Goal: Information Seeking & Learning: Learn about a topic

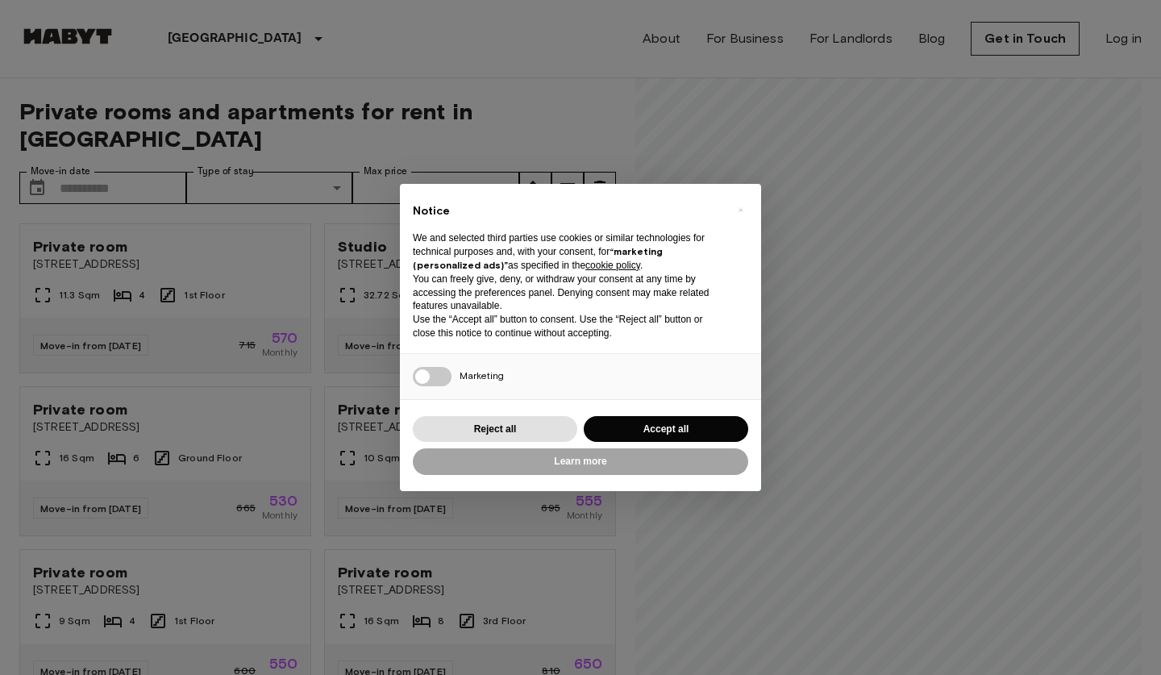
click at [537, 430] on button "Reject all" at bounding box center [495, 429] width 164 height 27
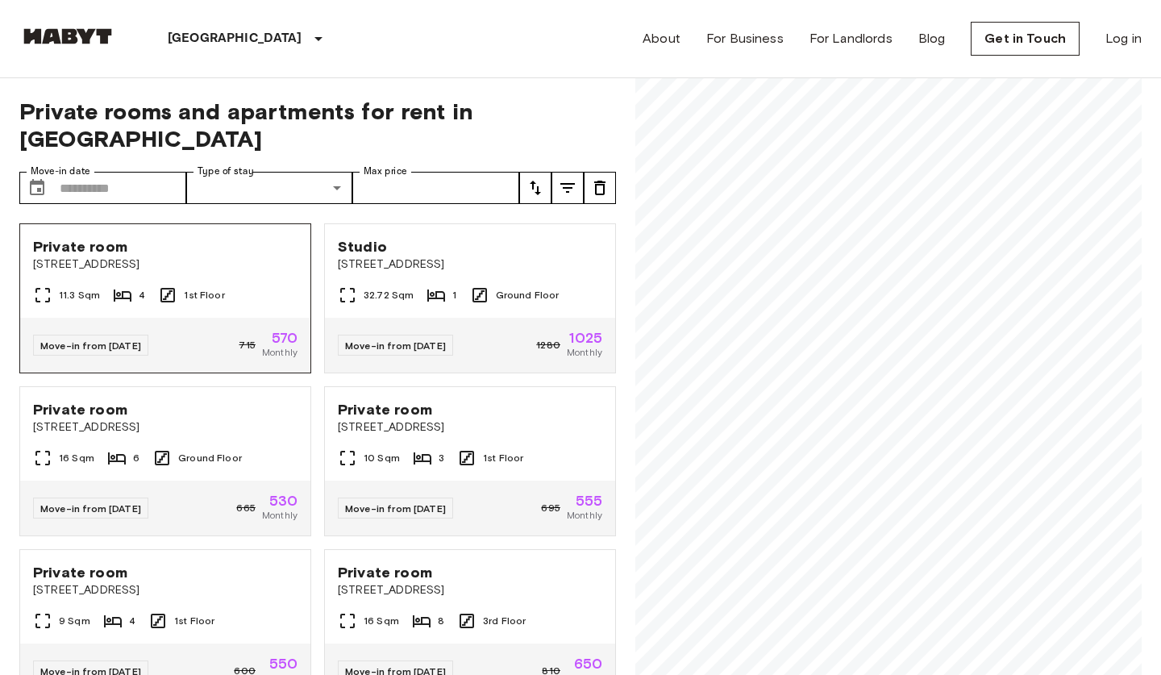
click at [249, 285] on div "11.3 Sqm 4 1st Floor" at bounding box center [165, 301] width 290 height 32
click at [260, 448] on div "16 Sqm 6 Ground Floor" at bounding box center [165, 464] width 290 height 32
click at [247, 256] on span "Einbecker Straße 27" at bounding box center [165, 264] width 264 height 16
click at [547, 285] on div "32.72 Sqm 1 Ground Floor" at bounding box center [470, 301] width 290 height 32
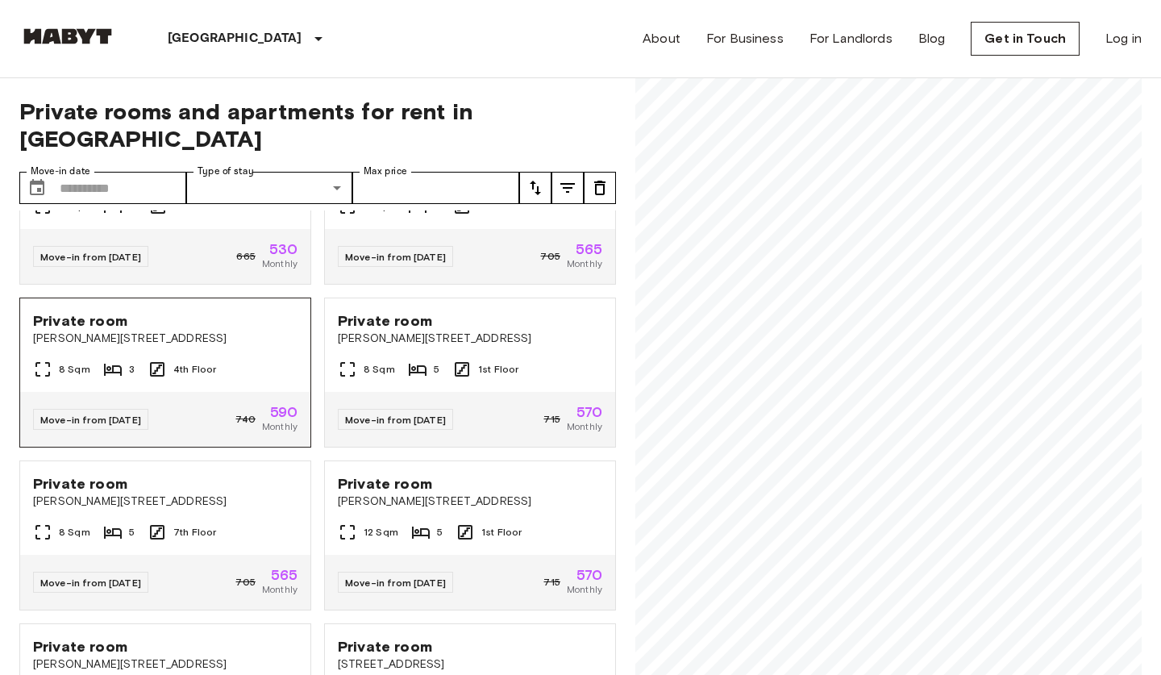
scroll to position [1077, 0]
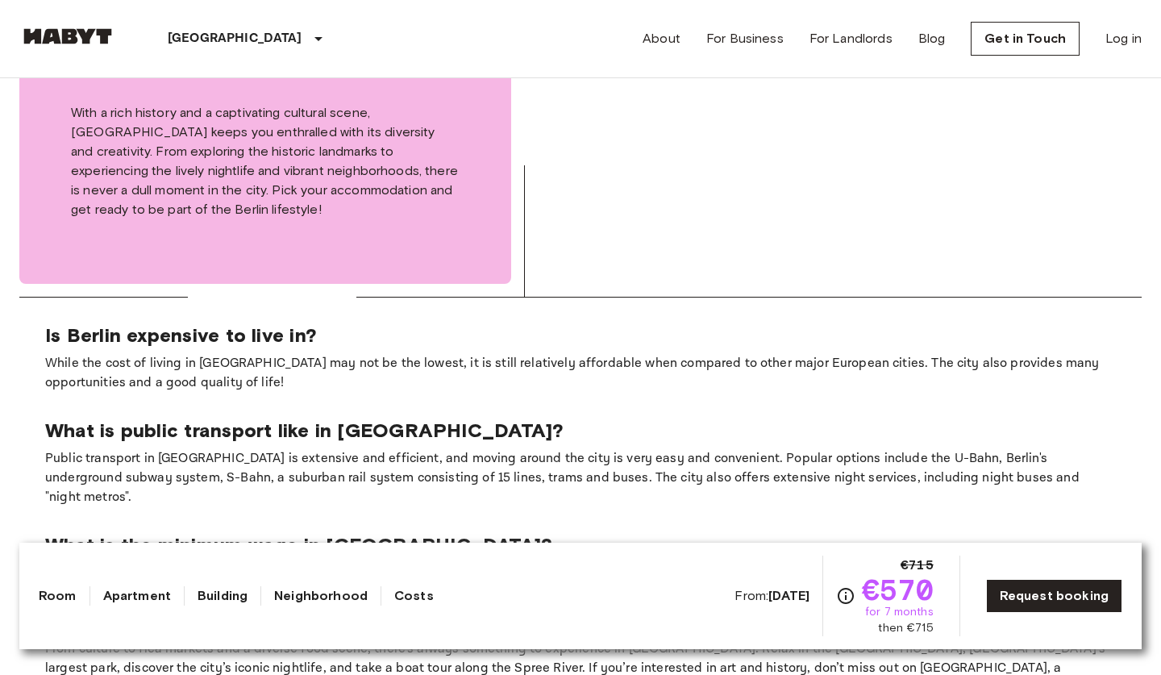
scroll to position [2693, 0]
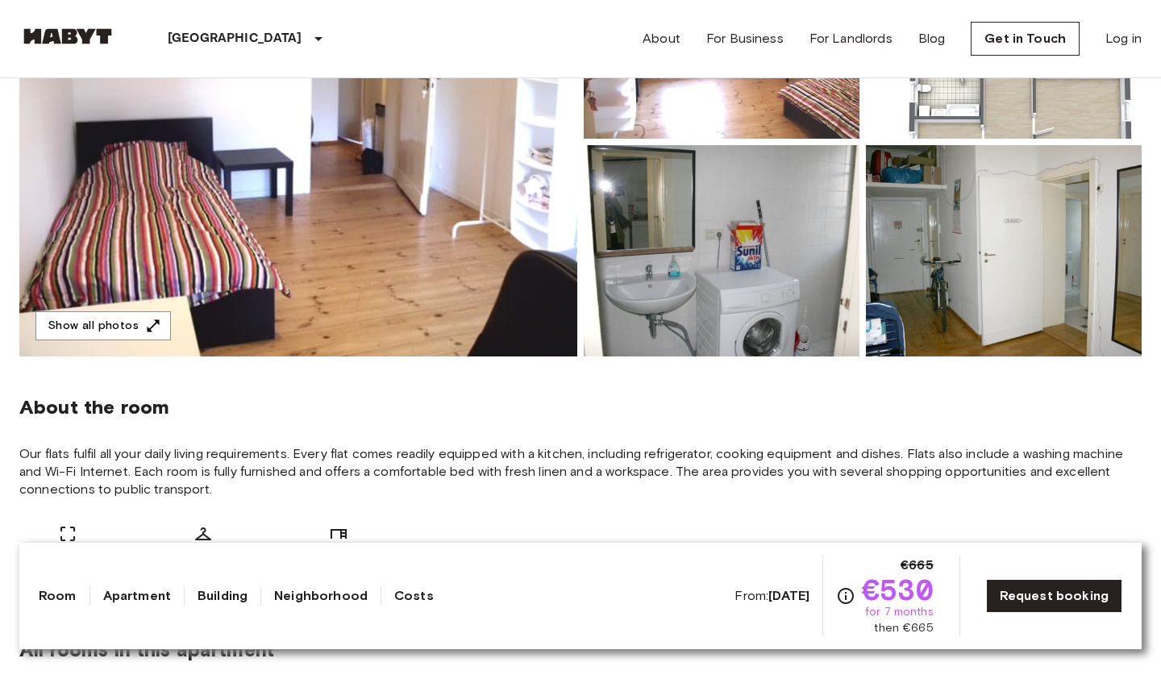
scroll to position [300, 0]
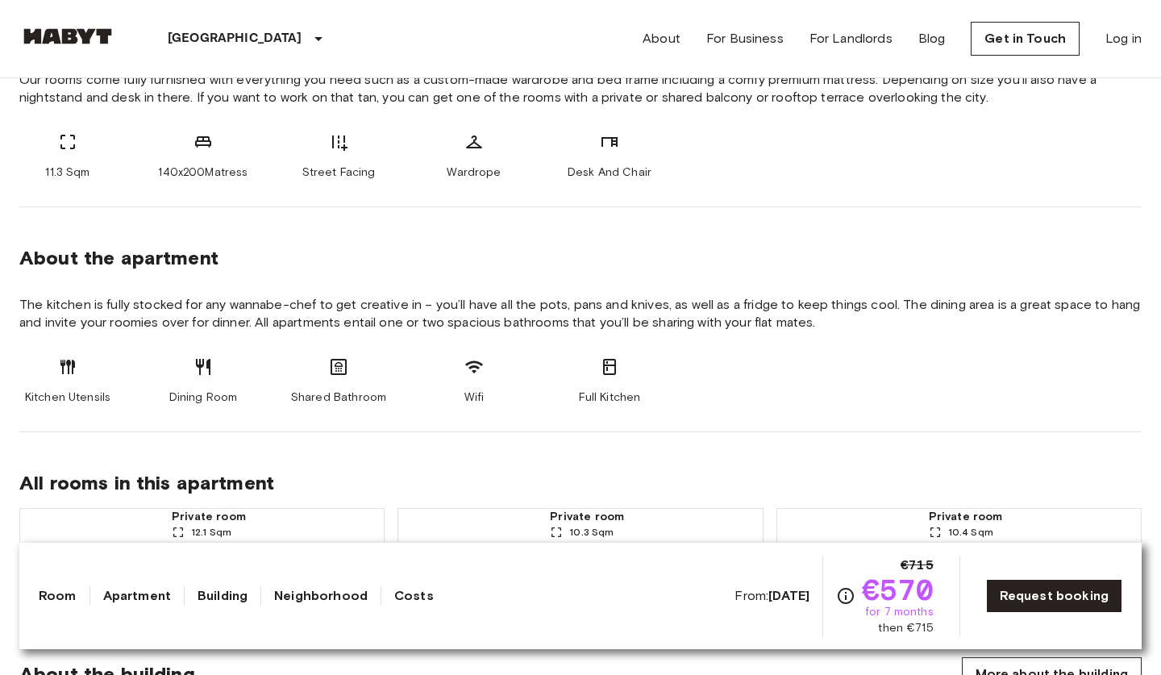
scroll to position [676, 0]
